Goal: Navigation & Orientation: Find specific page/section

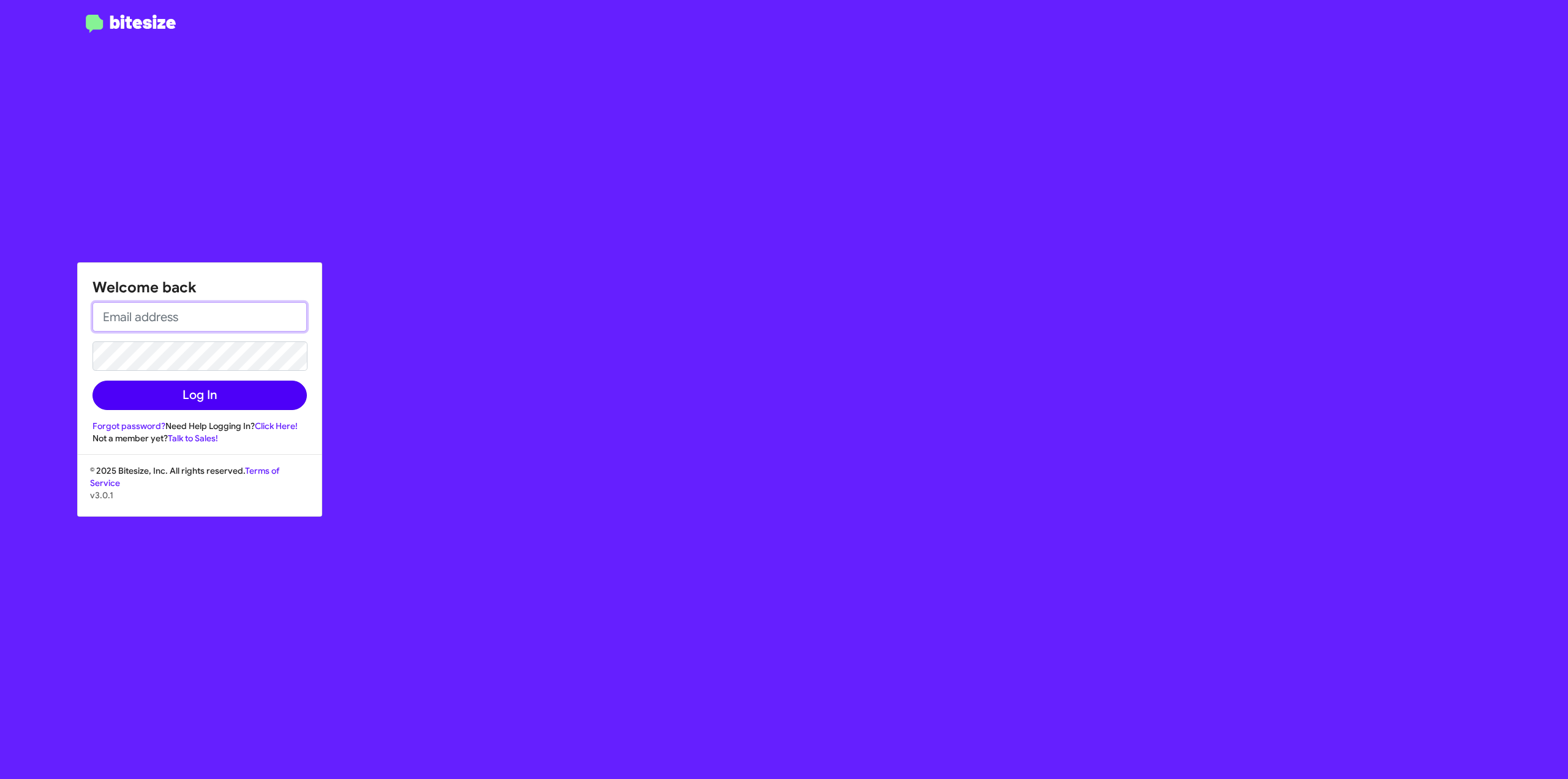
type input "[PERSON_NAME][EMAIL_ADDRESS][DOMAIN_NAME]"
click at [132, 392] on button "Log In" at bounding box center [200, 395] width 214 height 29
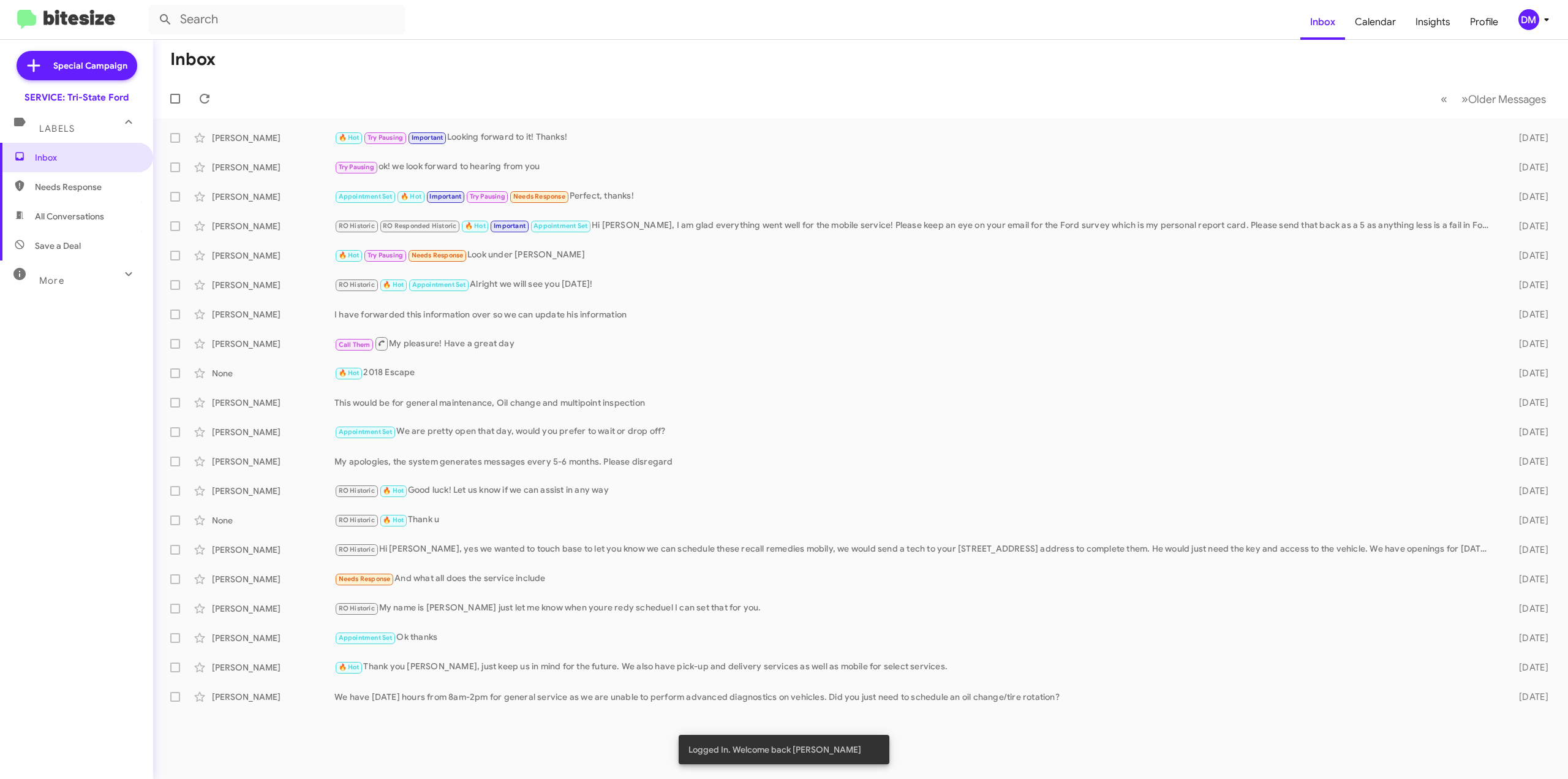
click at [62, 278] on span "More" at bounding box center [52, 281] width 25 height 11
click at [60, 318] on span "Important" at bounding box center [86, 314] width 104 height 12
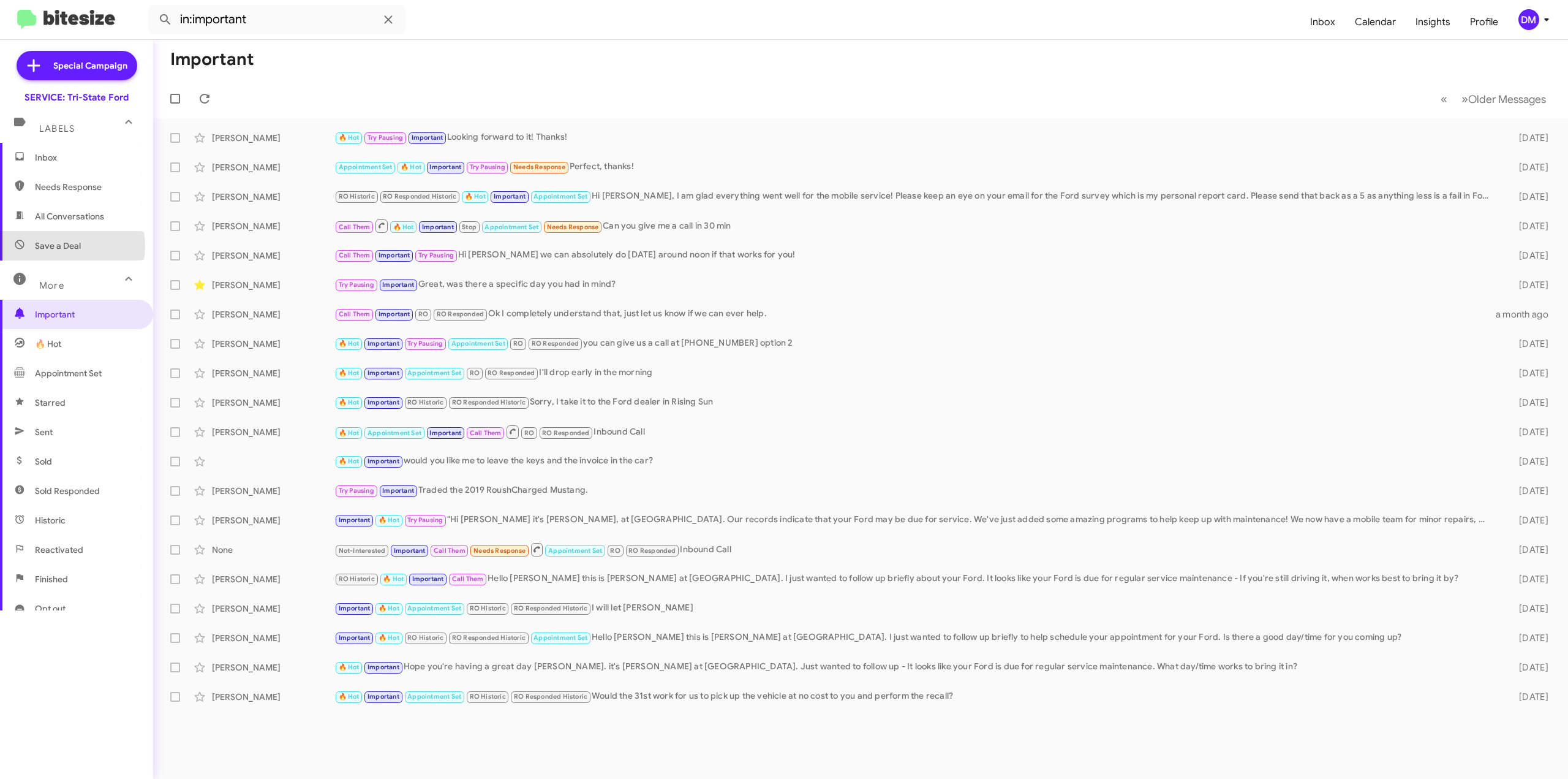
click at [56, 246] on span "Save a Deal" at bounding box center [58, 245] width 46 height 12
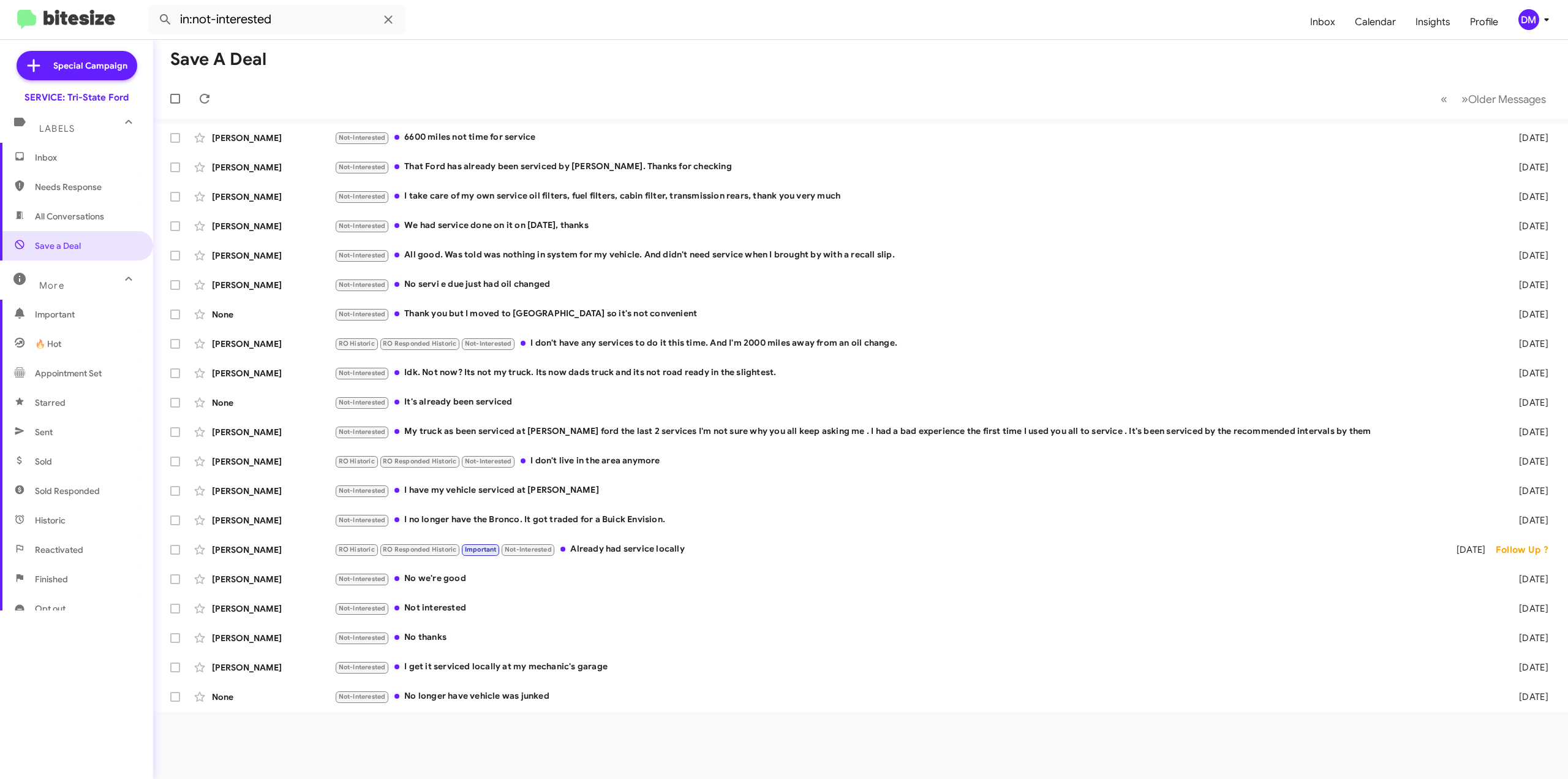
click at [59, 217] on span "All Conversations" at bounding box center [69, 215] width 69 height 12
type input "in:all-conversations"
